Goal: Check status: Check status

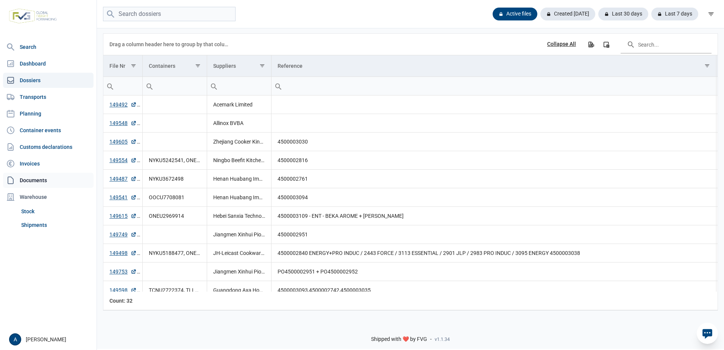
click at [28, 181] on link "Documents" at bounding box center [48, 180] width 91 height 15
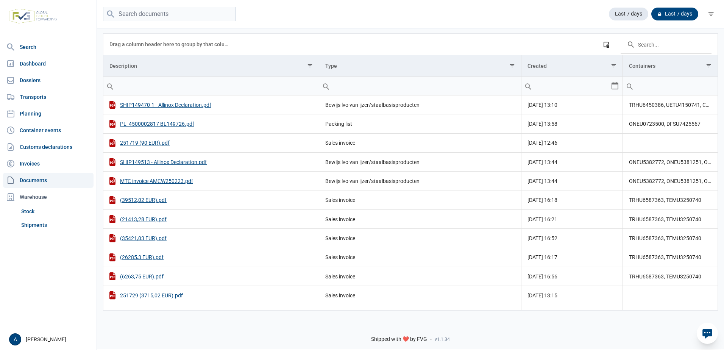
click at [145, 87] on input "Filter cell" at bounding box center [210, 86] width 215 height 18
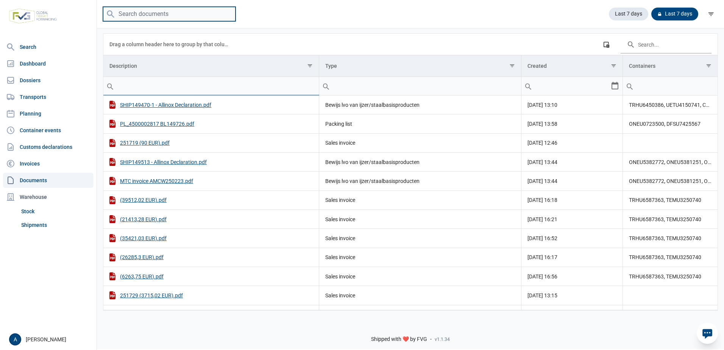
click at [137, 19] on input "search" at bounding box center [169, 14] width 133 height 15
type input "m"
type input "25BEI0000019389230"
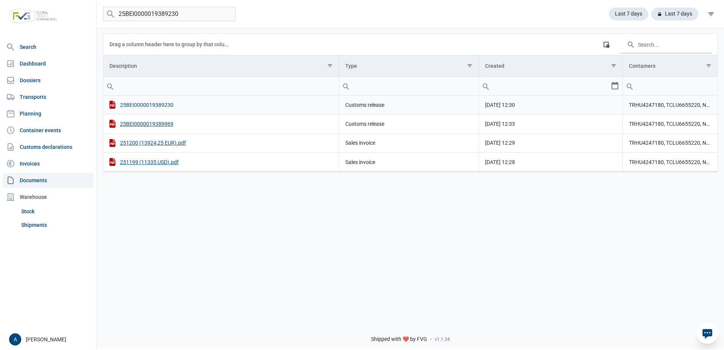
click at [158, 106] on div "25BEI0000019389230" at bounding box center [220, 105] width 223 height 8
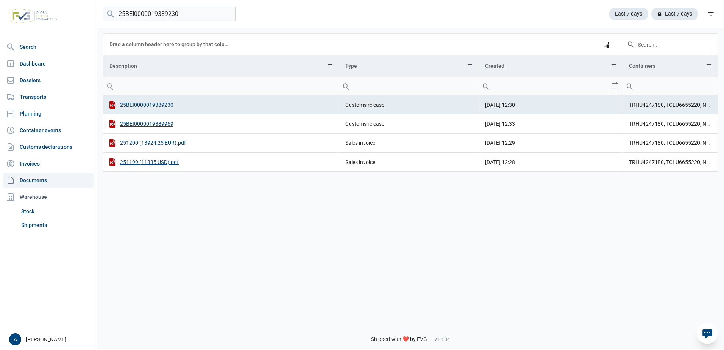
click at [159, 105] on div "25BEI0000019389230" at bounding box center [220, 105] width 223 height 8
click at [157, 125] on div "25BEI0000019389969" at bounding box center [220, 124] width 223 height 8
